Goal: Check status: Check status

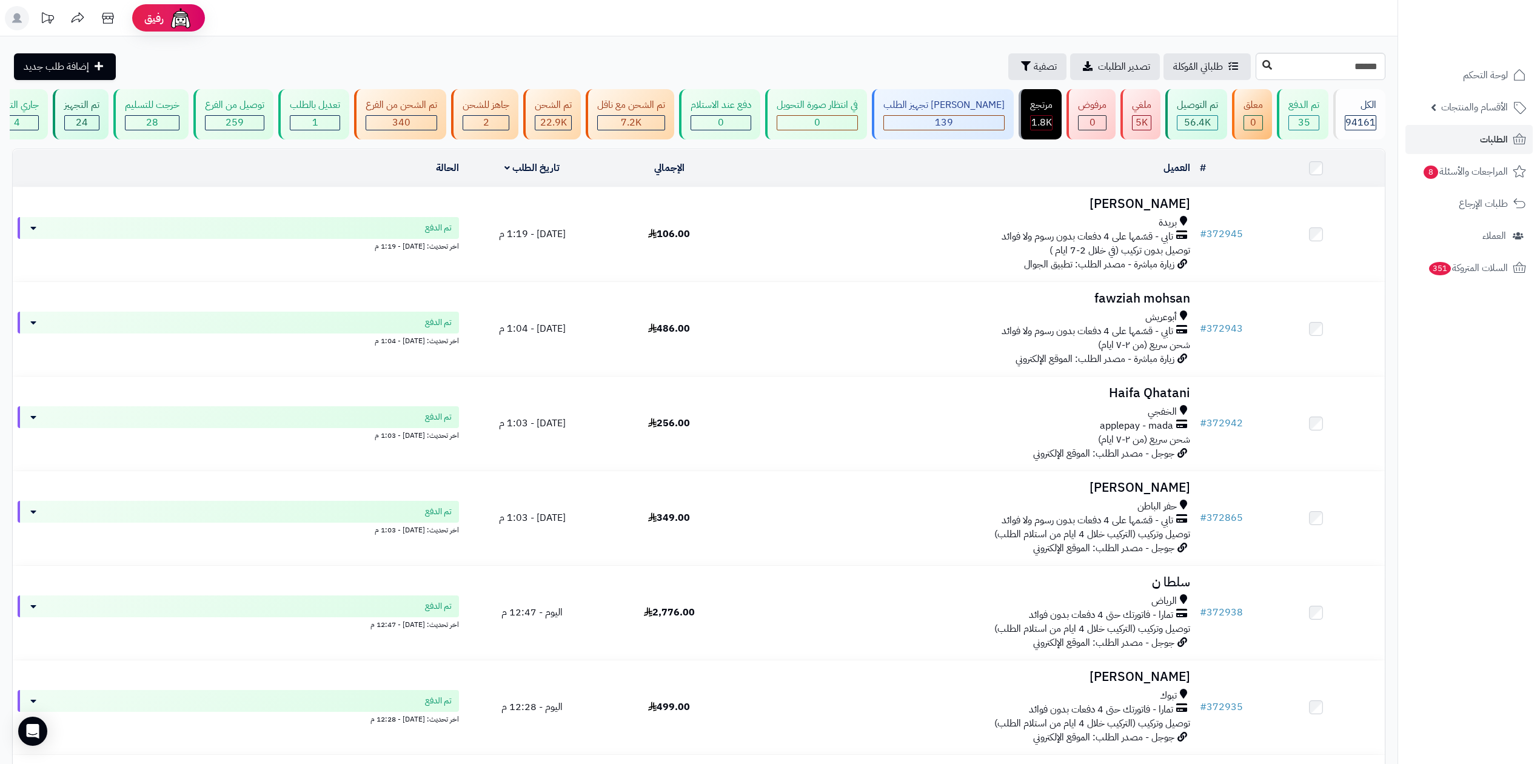
type input "******"
click at [1258, 70] on button at bounding box center [1267, 65] width 18 height 23
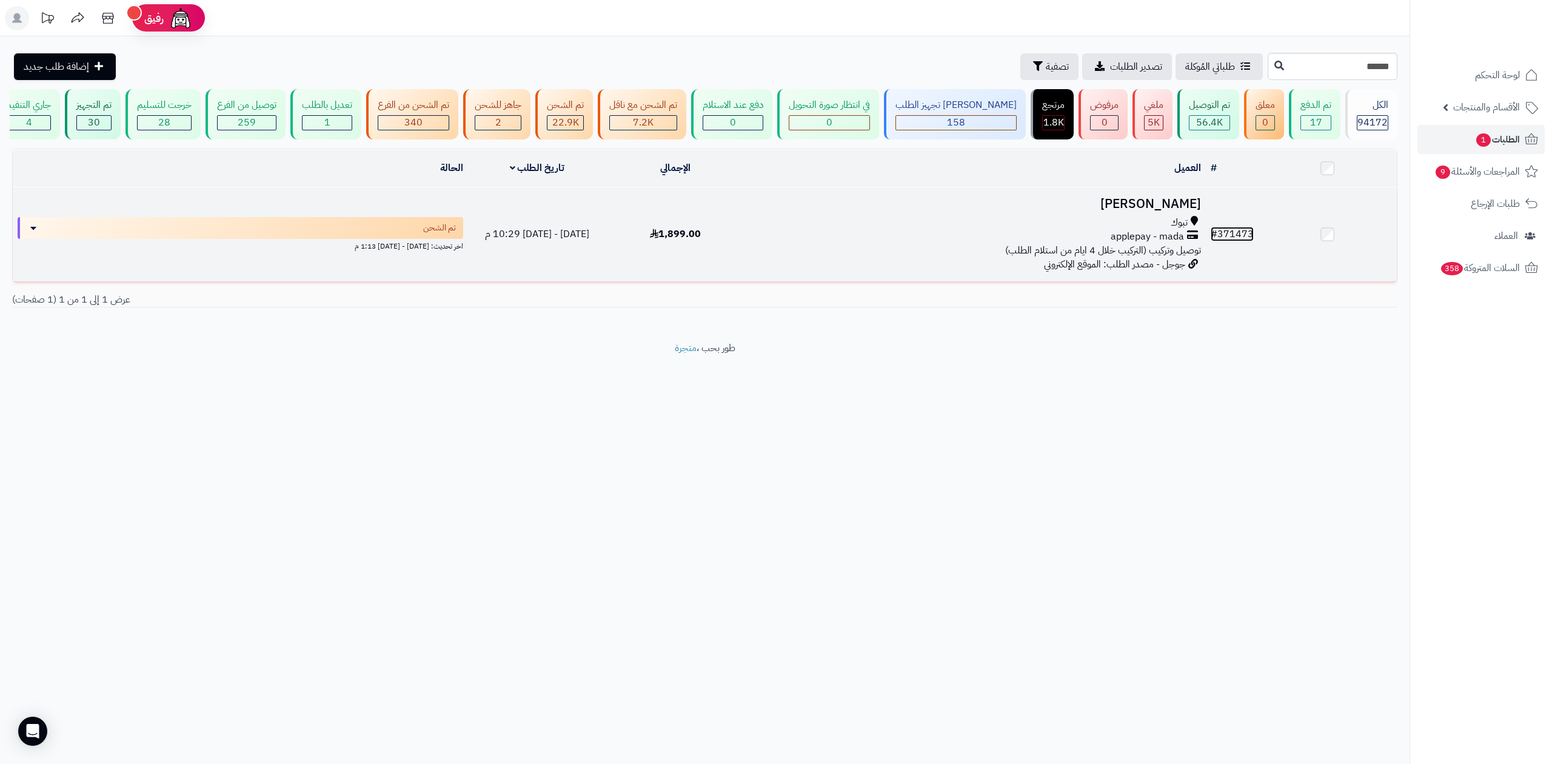
click at [1237, 235] on link "# 371473" at bounding box center [1231, 234] width 43 height 15
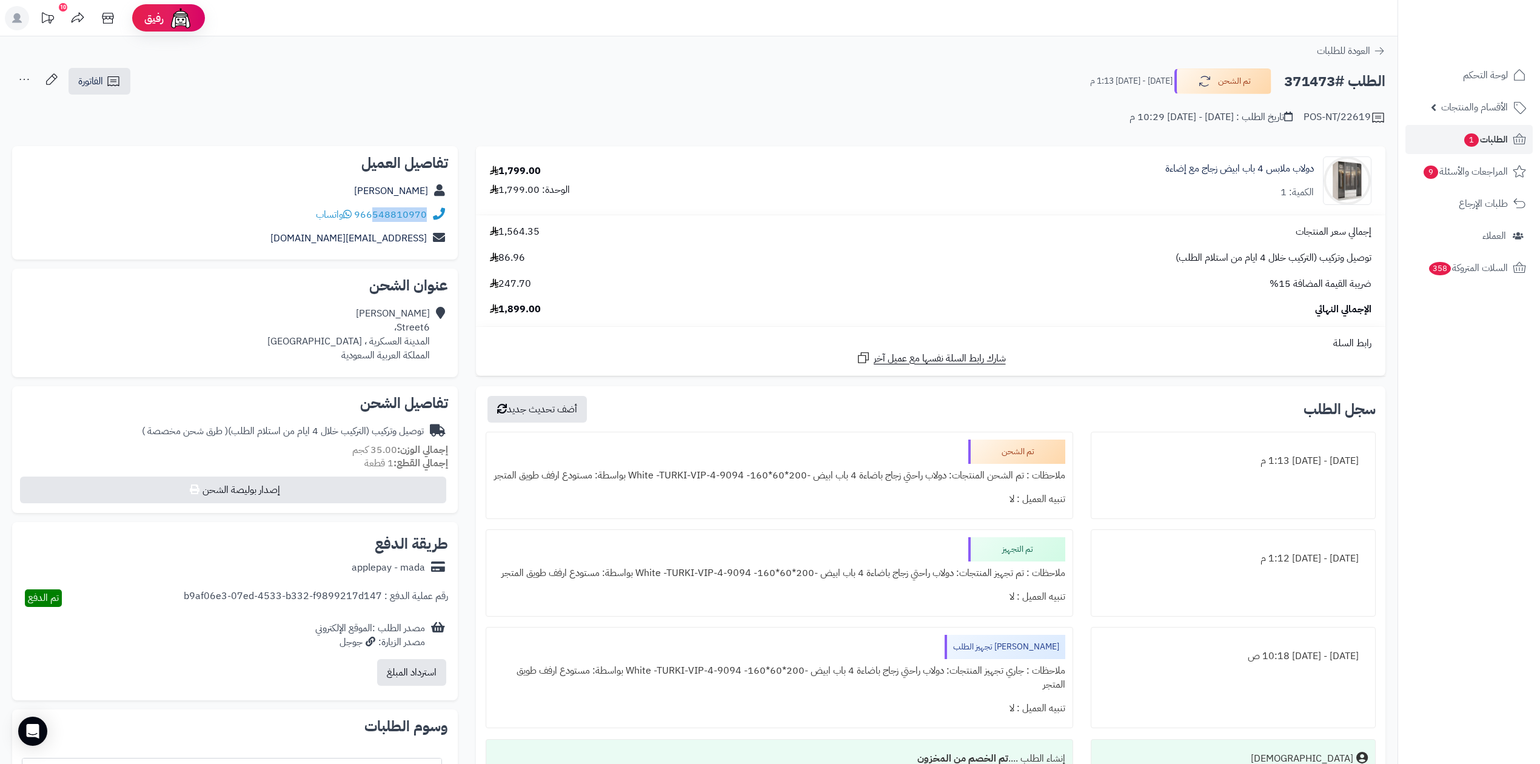
drag, startPoint x: 376, startPoint y: 223, endPoint x: 424, endPoint y: 221, distance: 47.9
click at [424, 221] on div "966548810970 واتساب" at bounding box center [235, 215] width 426 height 24
copy link "548810970"
click at [1463, 126] on link "الطلبات 1" at bounding box center [1468, 139] width 127 height 29
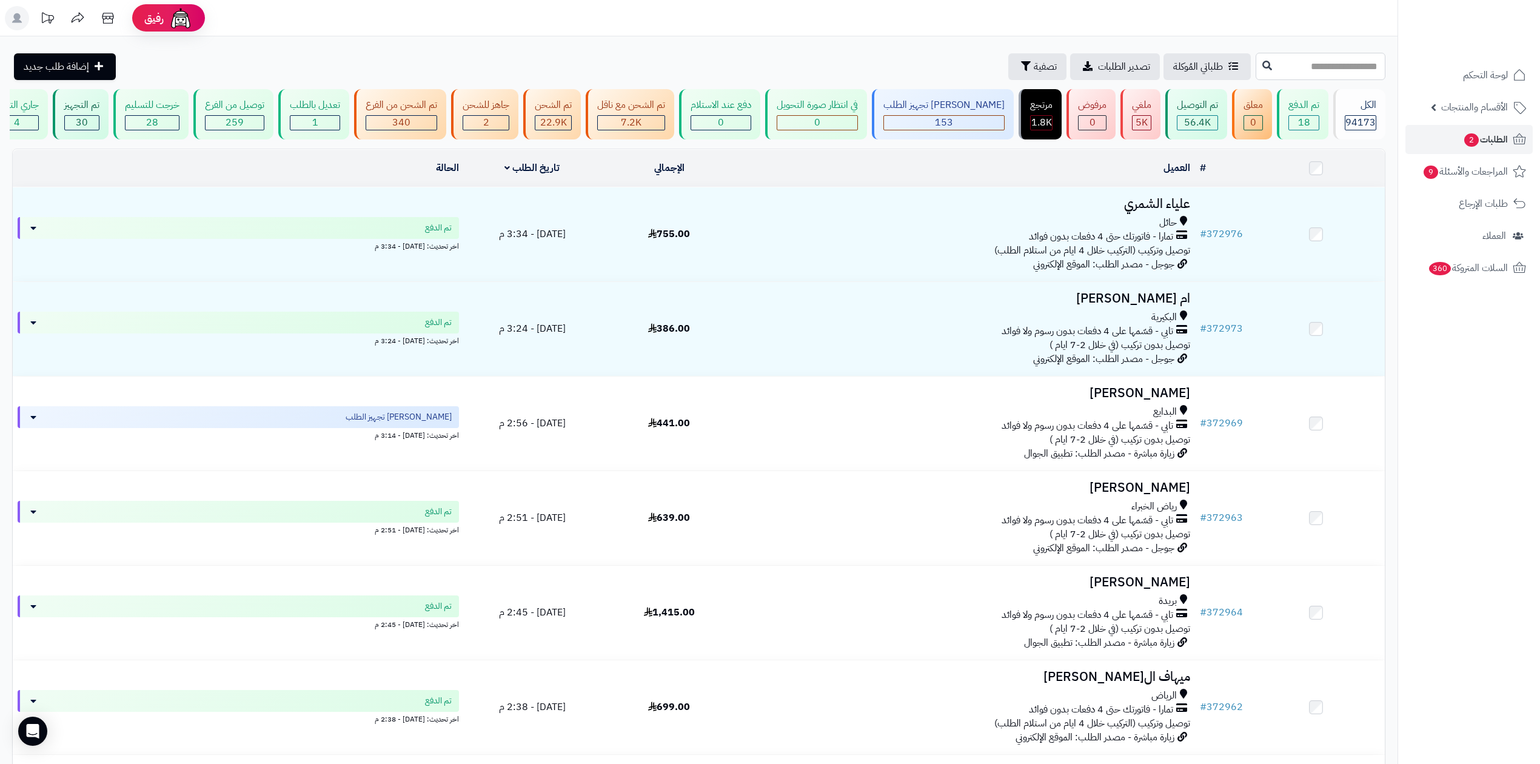
click at [1337, 73] on input "text" at bounding box center [1320, 66] width 130 height 27
type input "******"
click at [1262, 69] on icon at bounding box center [1267, 65] width 10 height 10
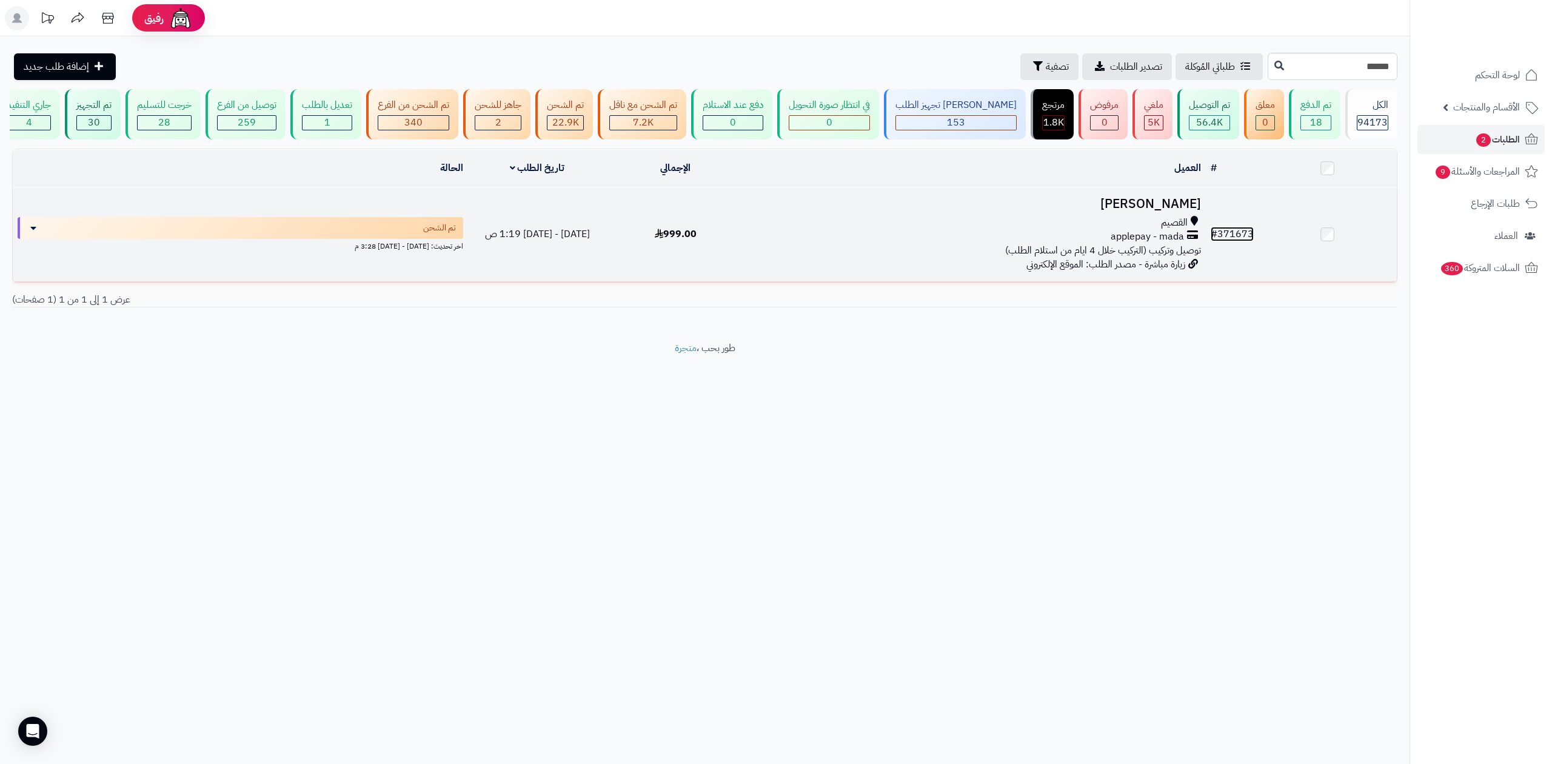
click at [1232, 229] on link "# 371673" at bounding box center [1231, 234] width 43 height 15
